Goal: Task Accomplishment & Management: Use online tool/utility

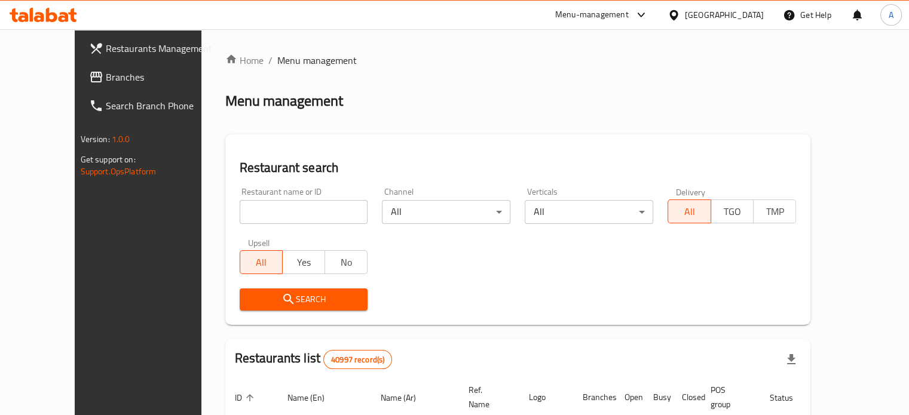
click at [268, 206] on input "search" at bounding box center [304, 212] width 128 height 24
type input "تقاطيع كيمو"
click at [296, 296] on span "Search" at bounding box center [303, 299] width 109 height 15
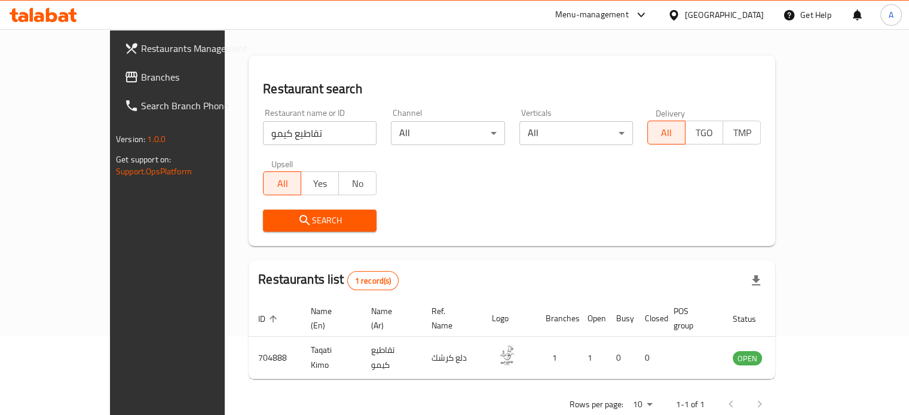
scroll to position [93, 0]
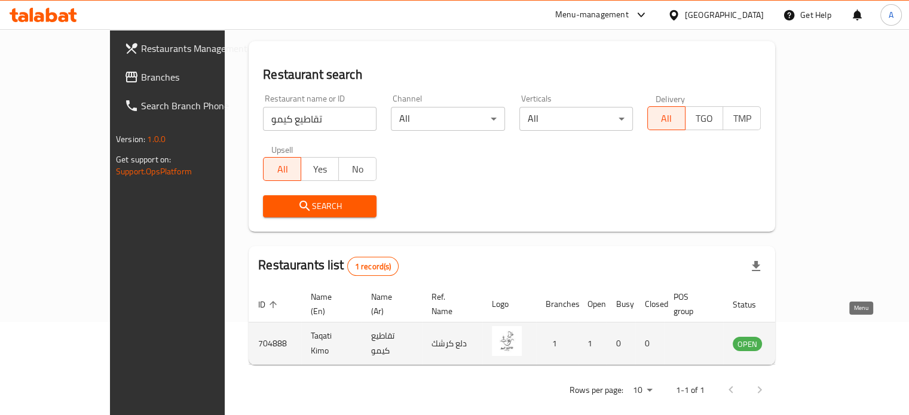
click at [809, 339] on icon "enhanced table" at bounding box center [802, 344] width 13 height 10
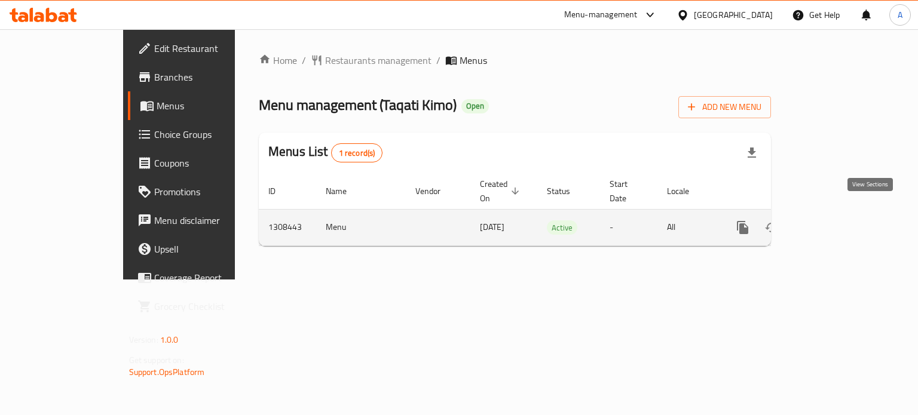
click at [836, 220] on icon "enhanced table" at bounding box center [829, 227] width 14 height 14
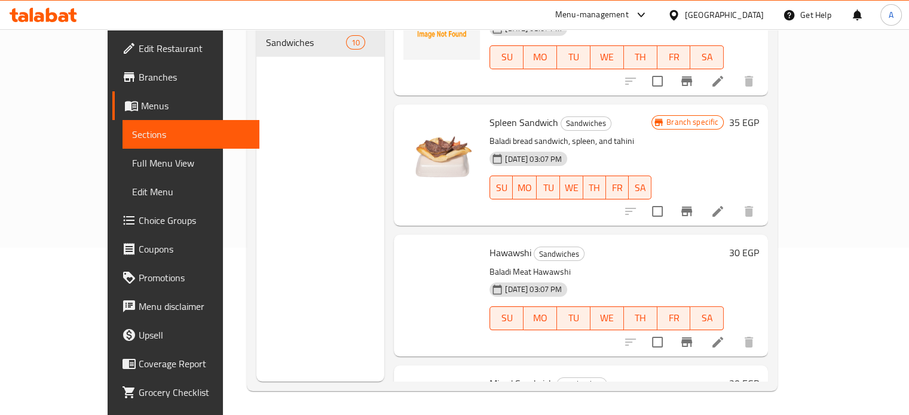
scroll to position [920, 0]
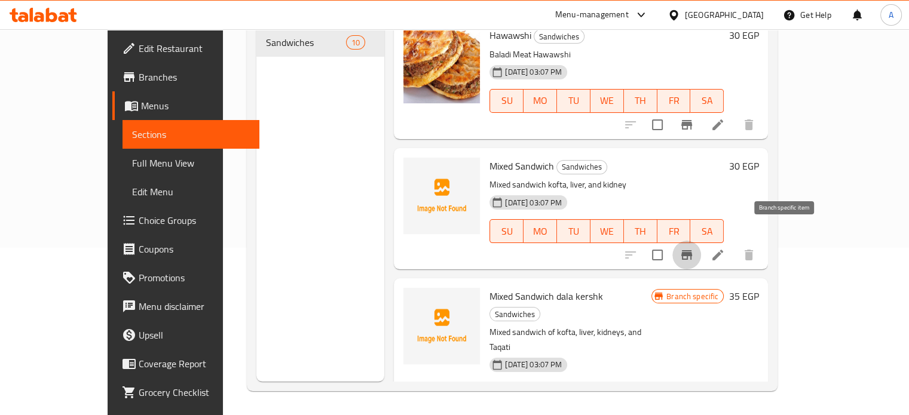
click at [694, 248] on icon "Branch-specific-item" at bounding box center [686, 255] width 14 height 14
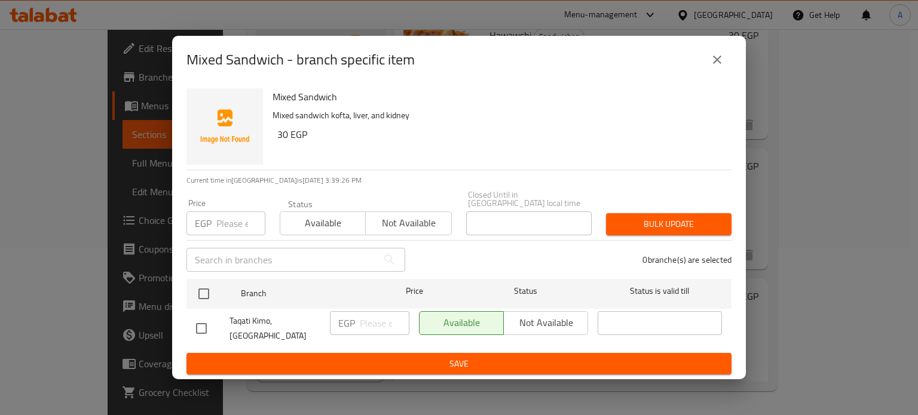
click at [224, 212] on input "number" at bounding box center [240, 224] width 49 height 24
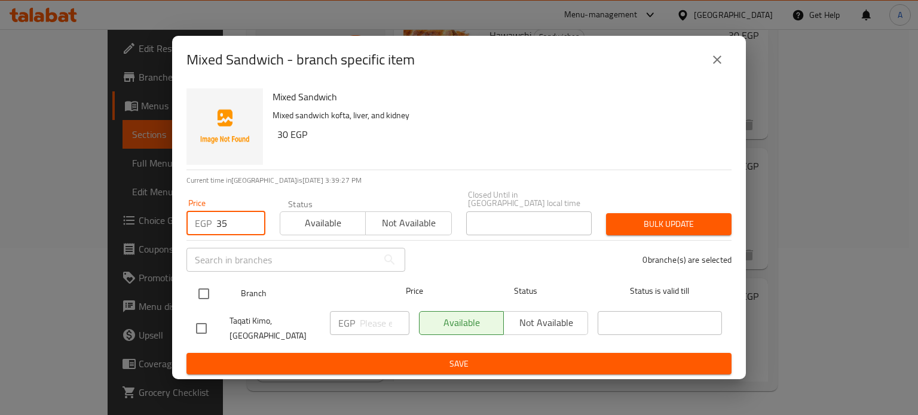
type input "35"
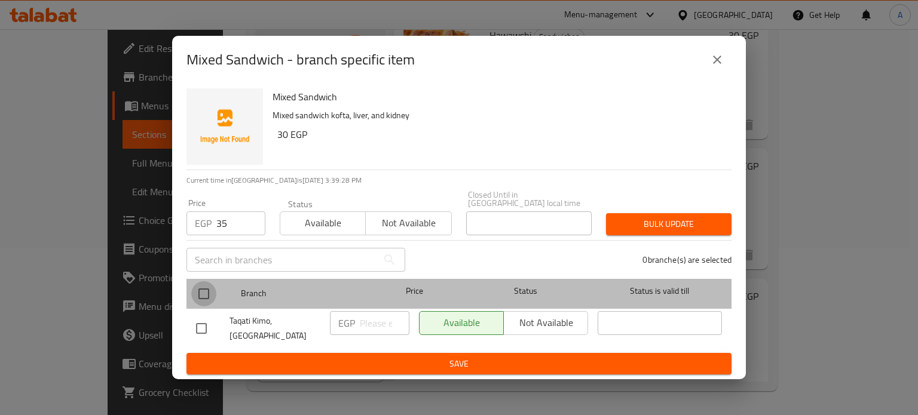
click at [214, 283] on input "checkbox" at bounding box center [203, 293] width 25 height 25
checkbox input "true"
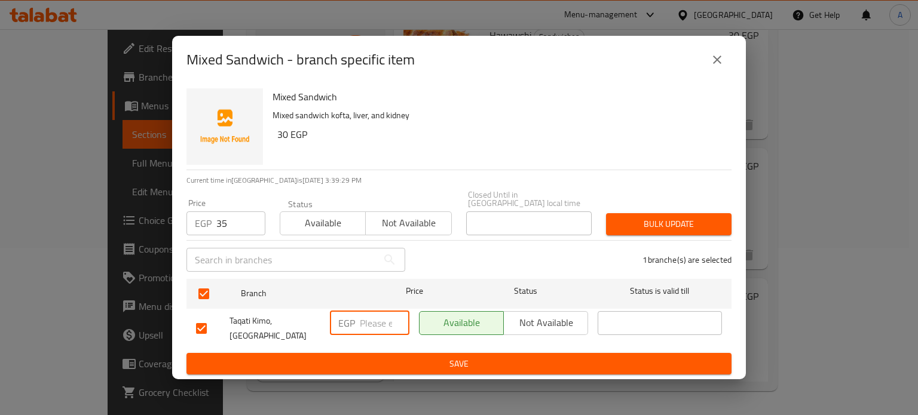
click at [375, 321] on input "number" at bounding box center [385, 323] width 50 height 24
type input "35"
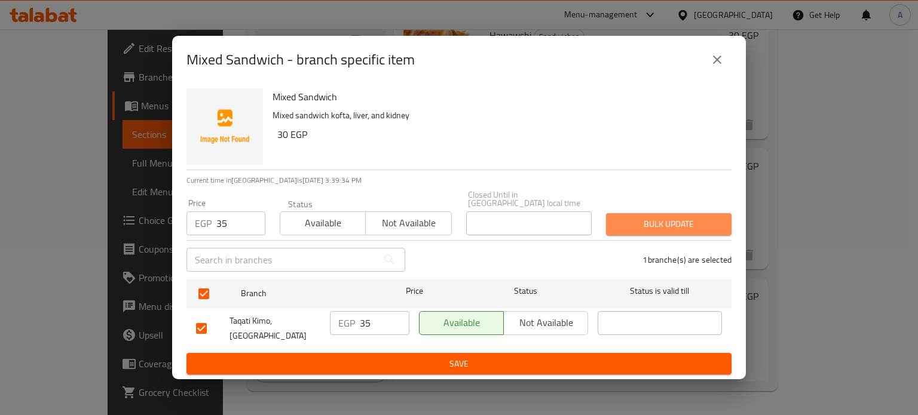
click at [656, 220] on span "Bulk update" at bounding box center [668, 224] width 106 height 15
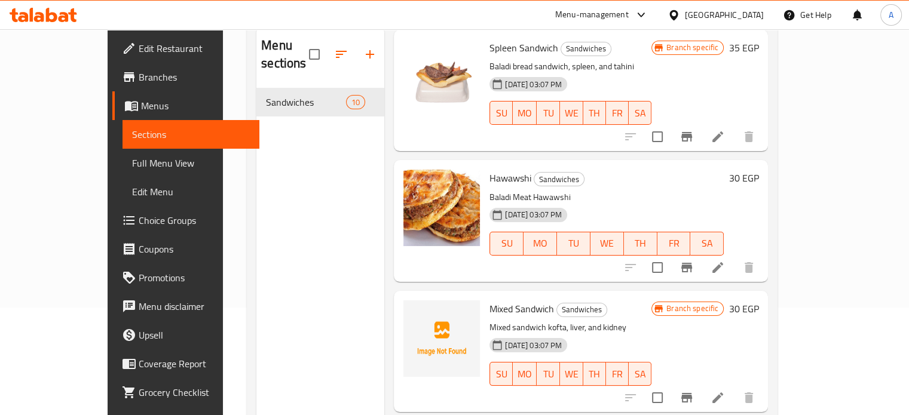
scroll to position [0, 0]
